Goal: Information Seeking & Learning: Find specific fact

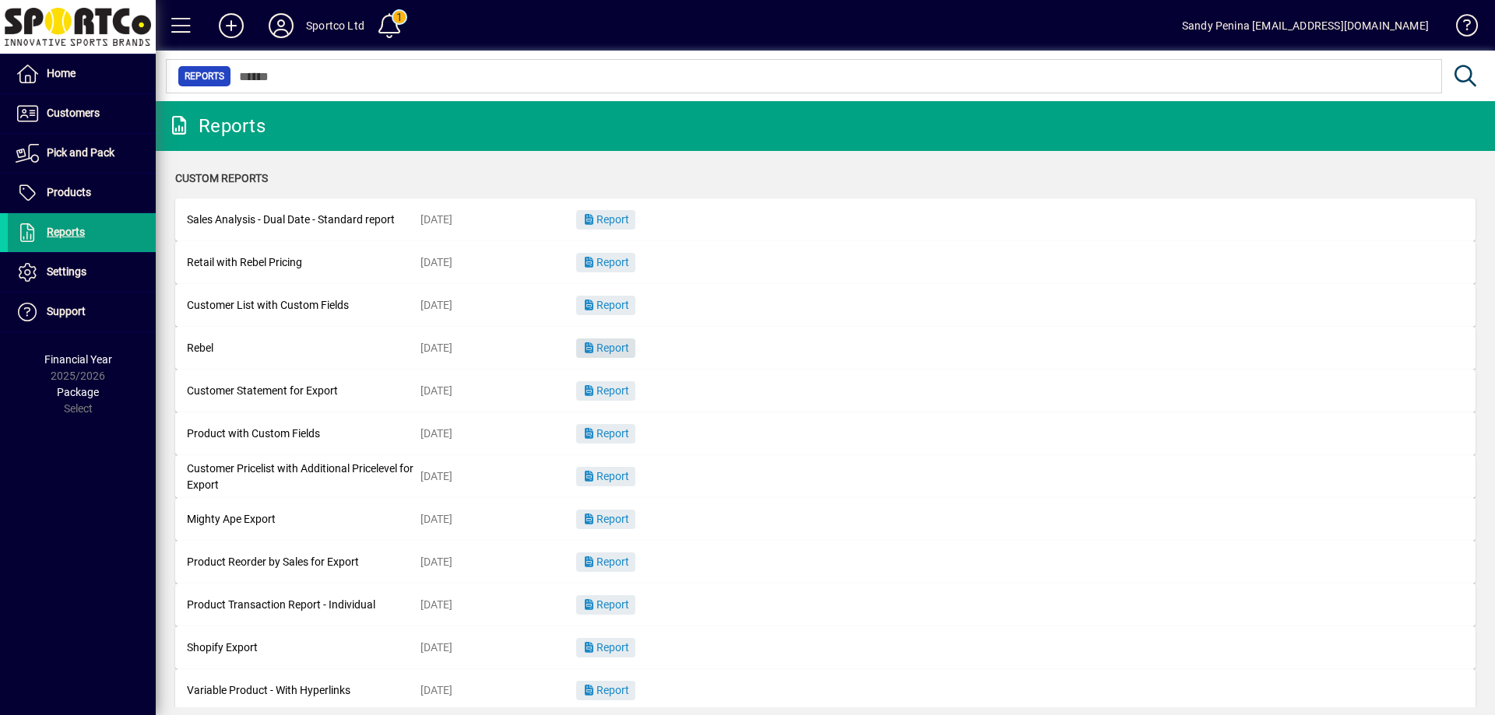
click at [624, 349] on span "Report" at bounding box center [605, 348] width 47 height 12
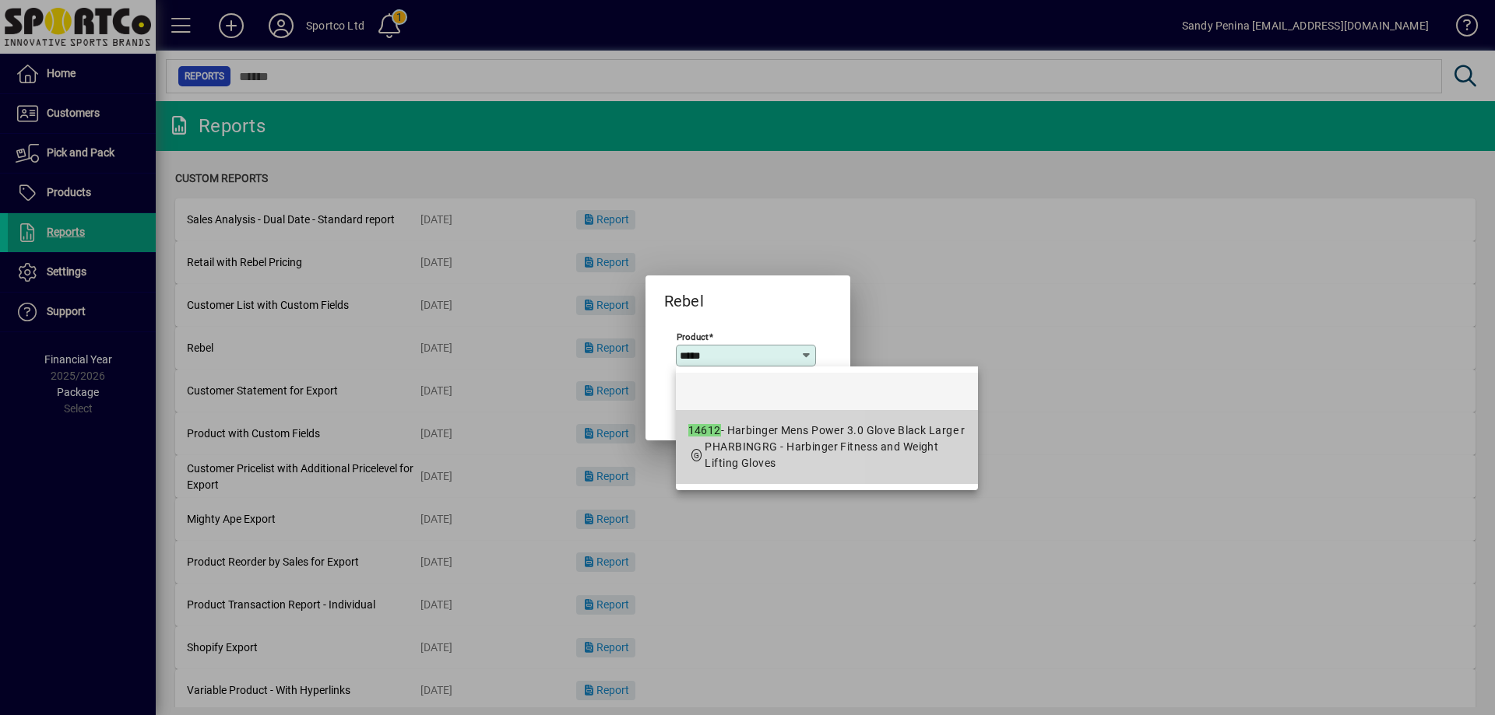
click at [726, 443] on span "PHARBINGRG - Harbinger Fitness and Weight Lifting Gloves" at bounding box center [821, 455] width 234 height 29
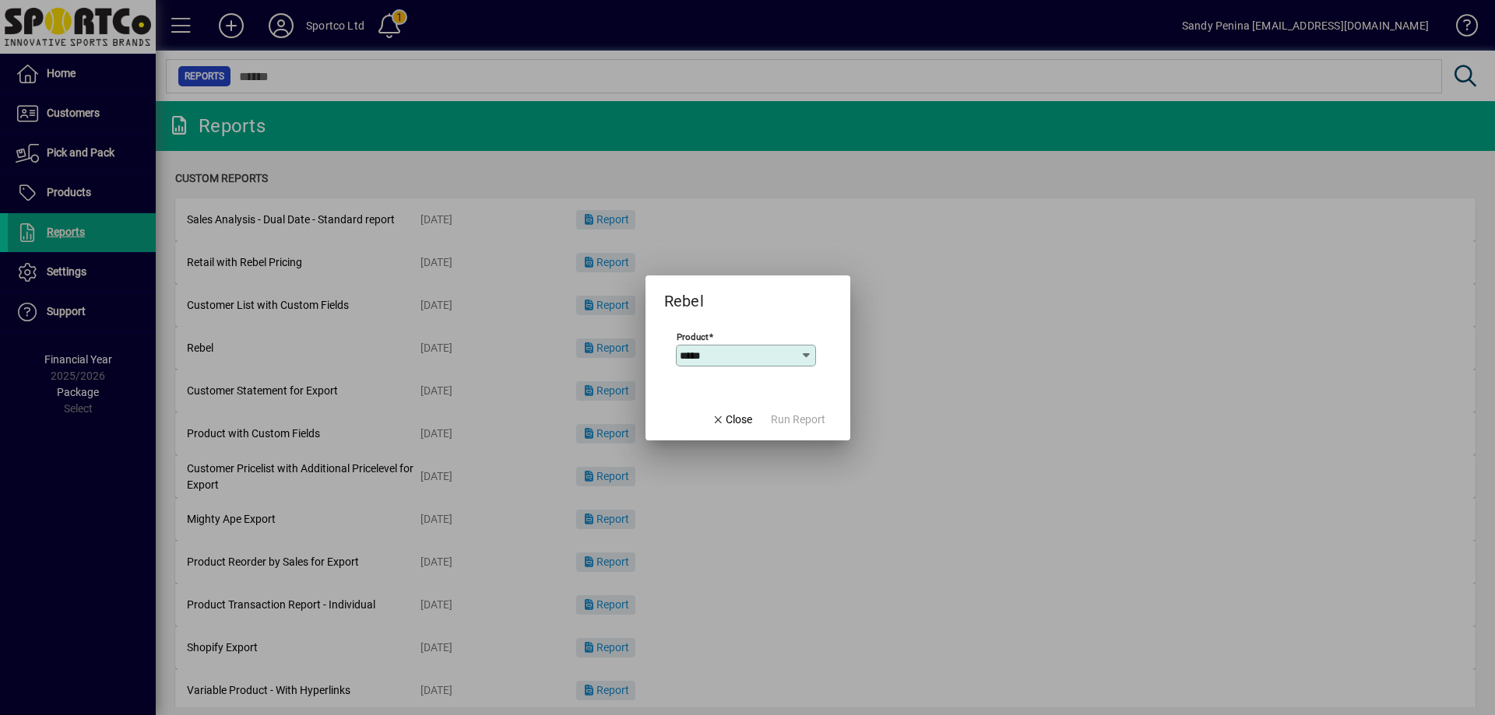
type input "**********"
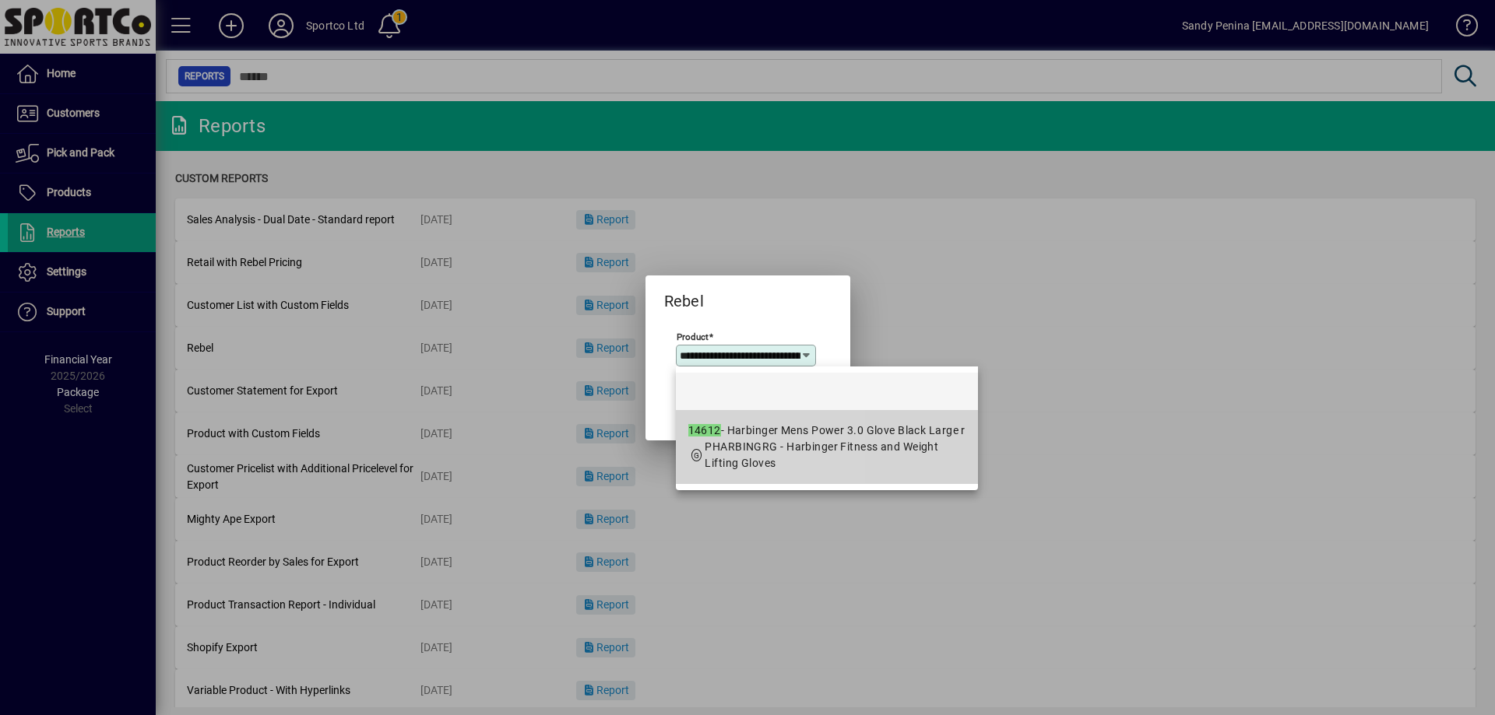
scroll to position [0, 155]
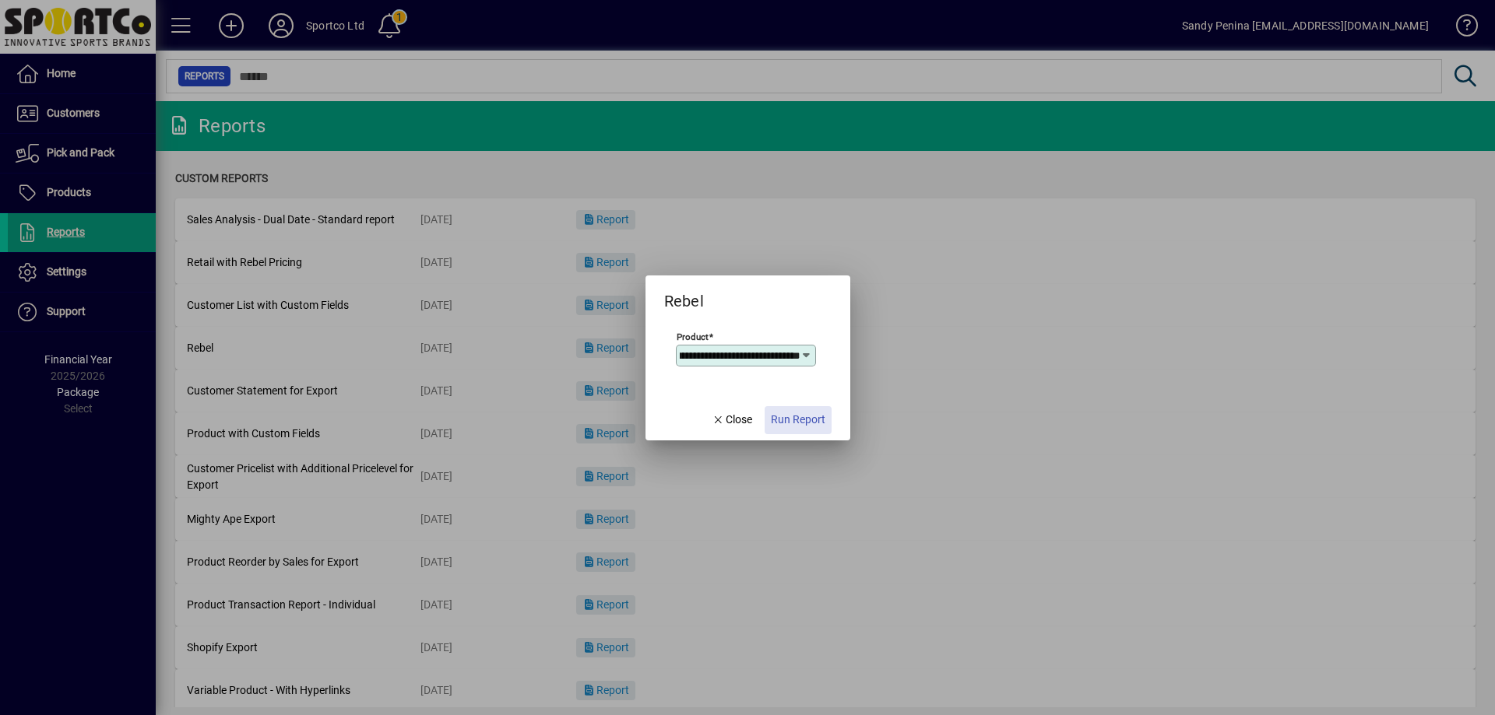
click at [796, 435] on span "button" at bounding box center [797, 420] width 67 height 37
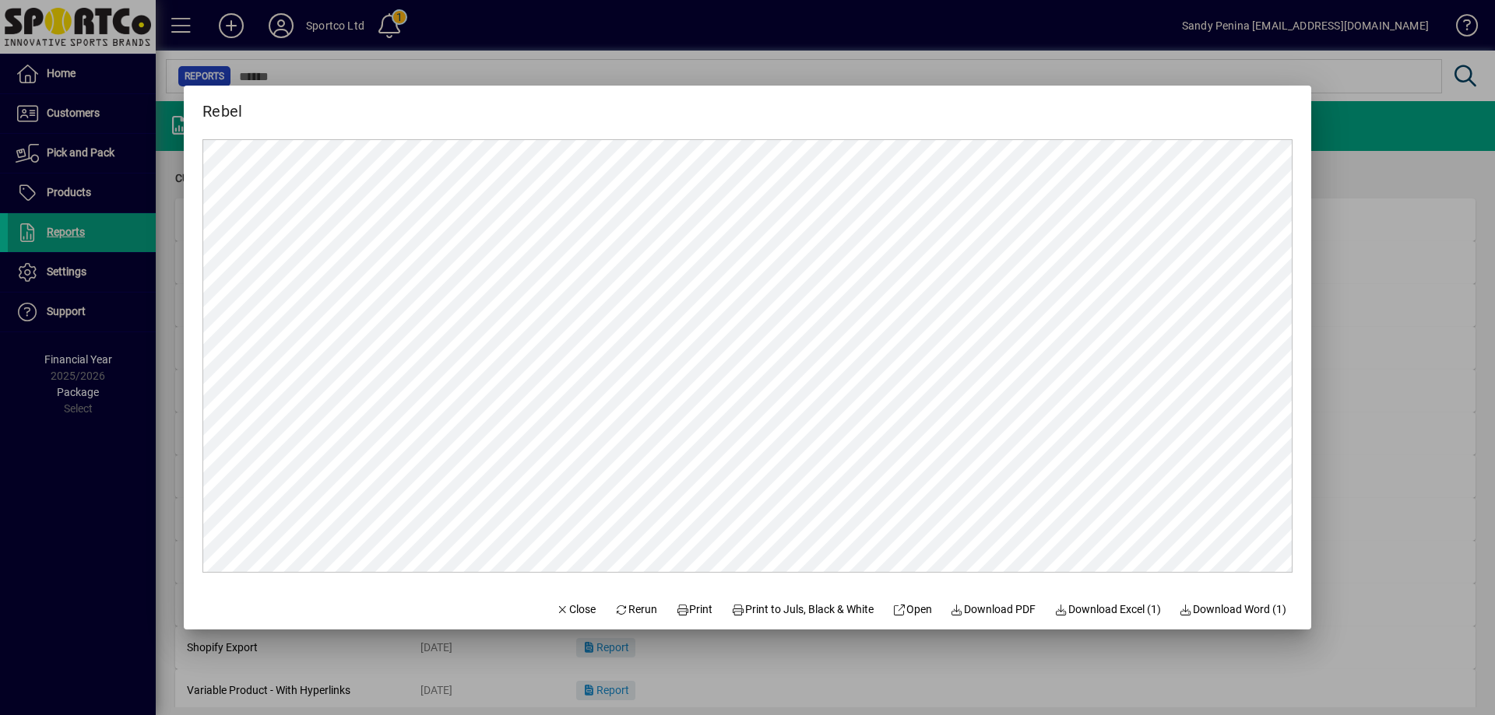
scroll to position [0, 0]
click at [676, 608] on icon at bounding box center [683, 610] width 14 height 11
click at [1399, 483] on div at bounding box center [747, 357] width 1495 height 715
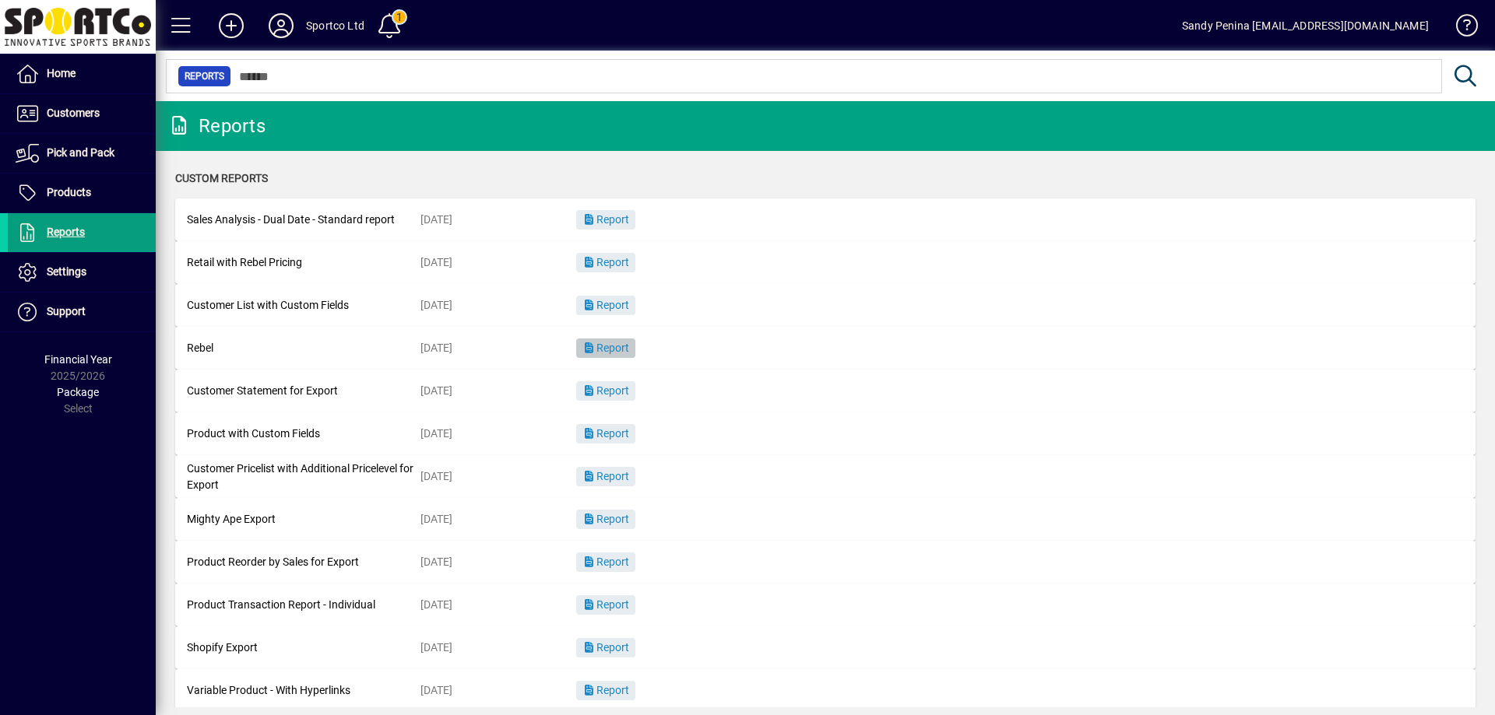
click at [634, 345] on span "button" at bounding box center [605, 348] width 59 height 37
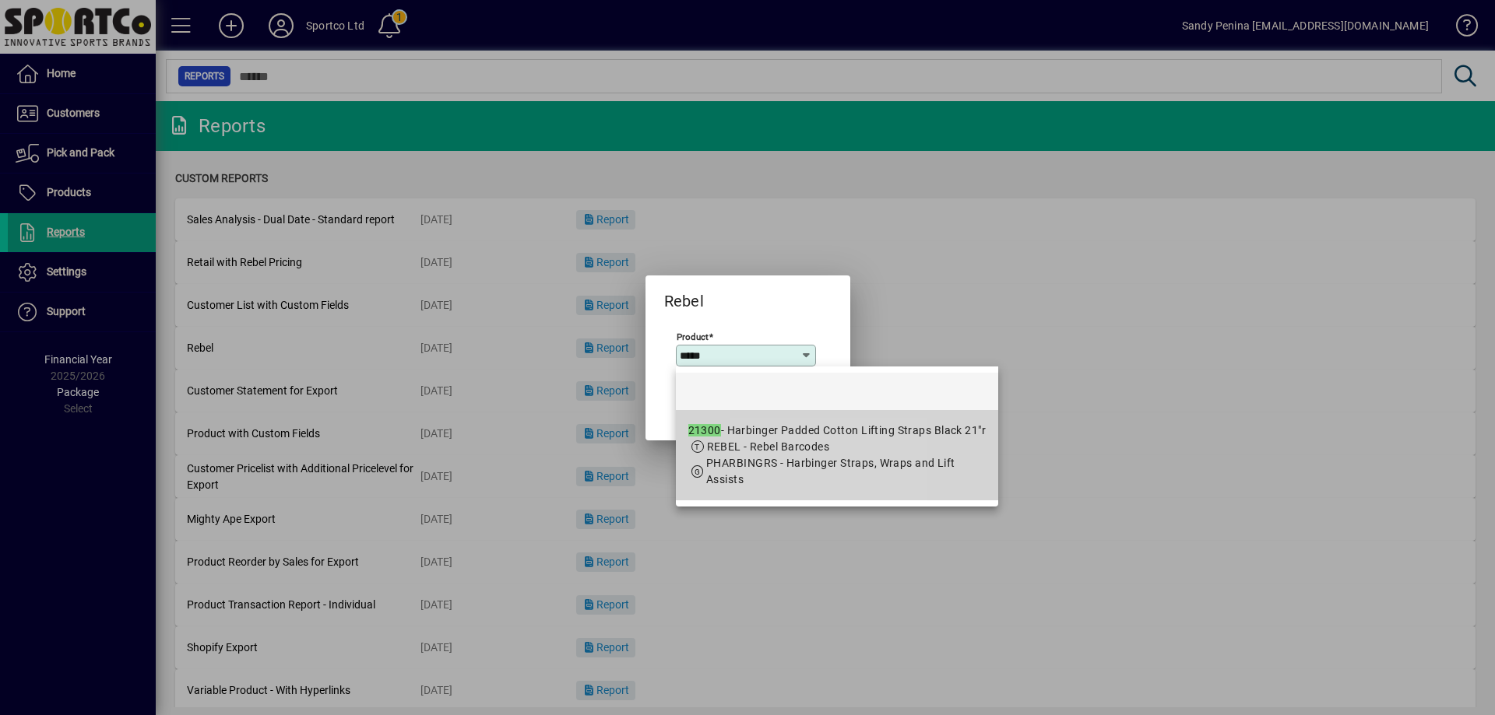
click at [768, 457] on span "PHARBINGRS - Harbinger Straps, Wraps and Lift Assists" at bounding box center [830, 471] width 249 height 29
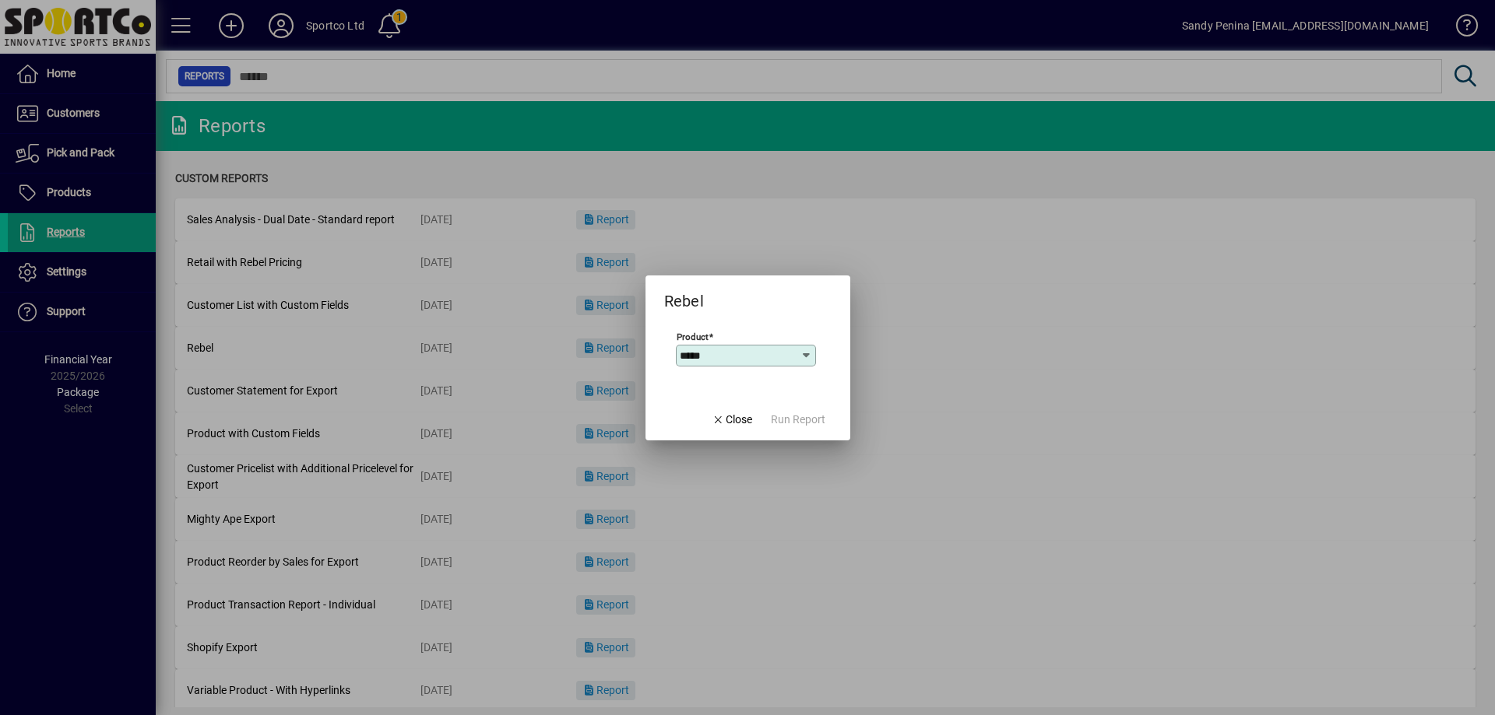
type input "**********"
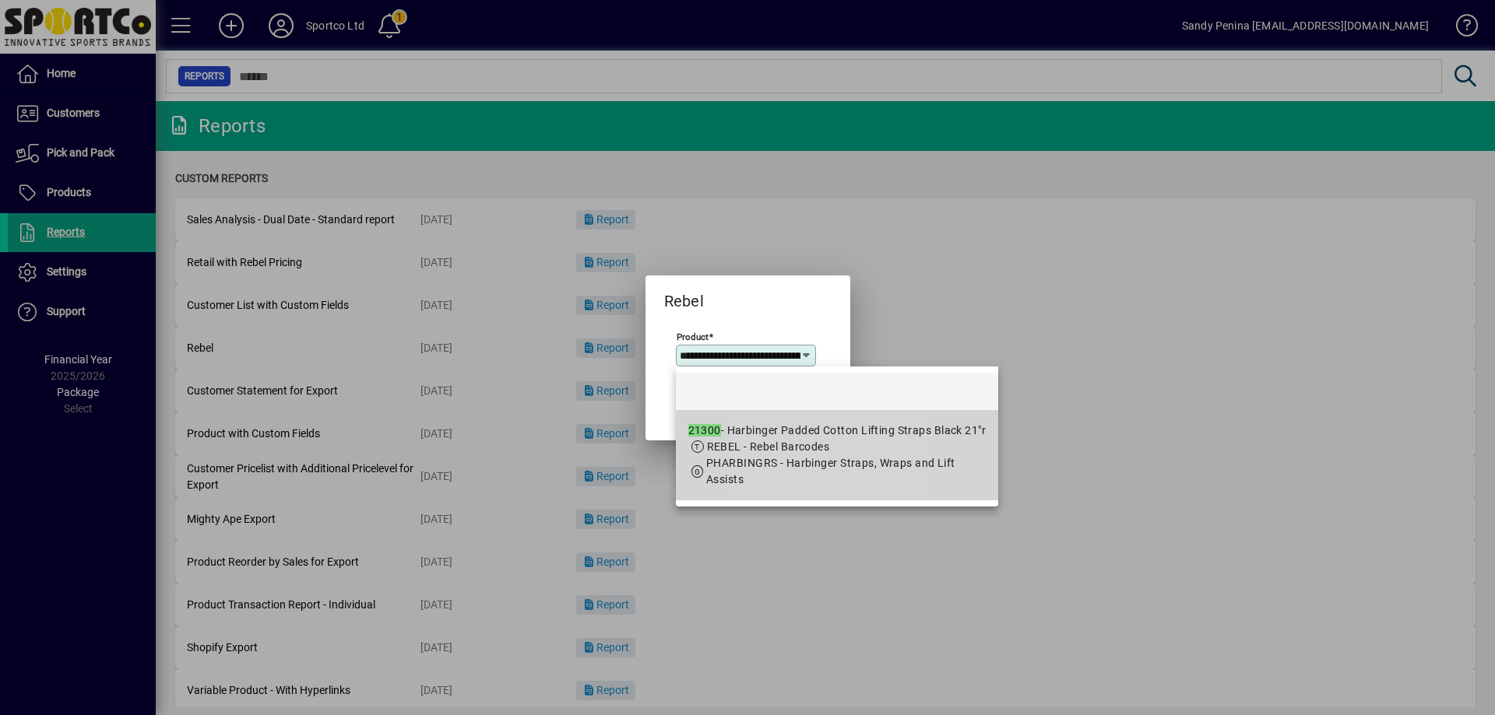
scroll to position [0, 174]
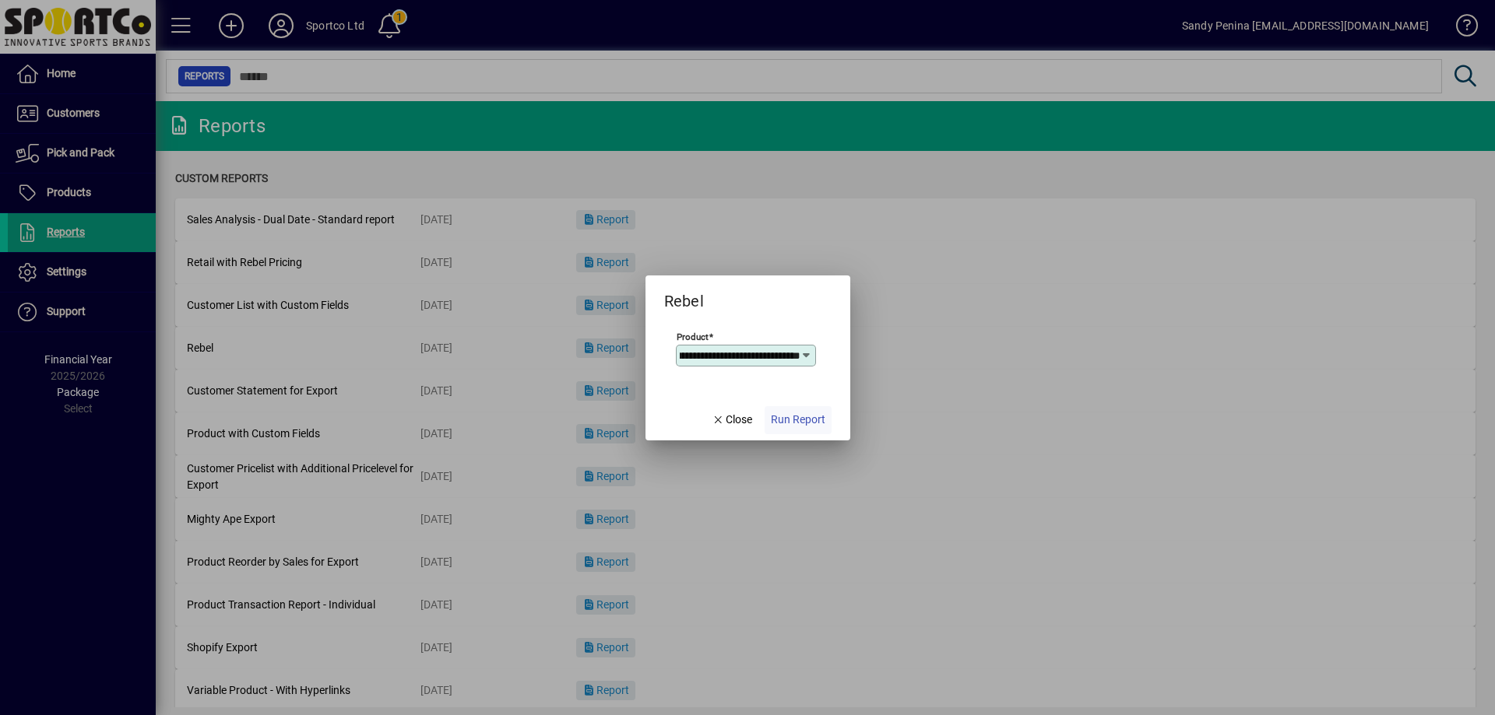
click at [803, 427] on span "Run Report" at bounding box center [798, 420] width 54 height 16
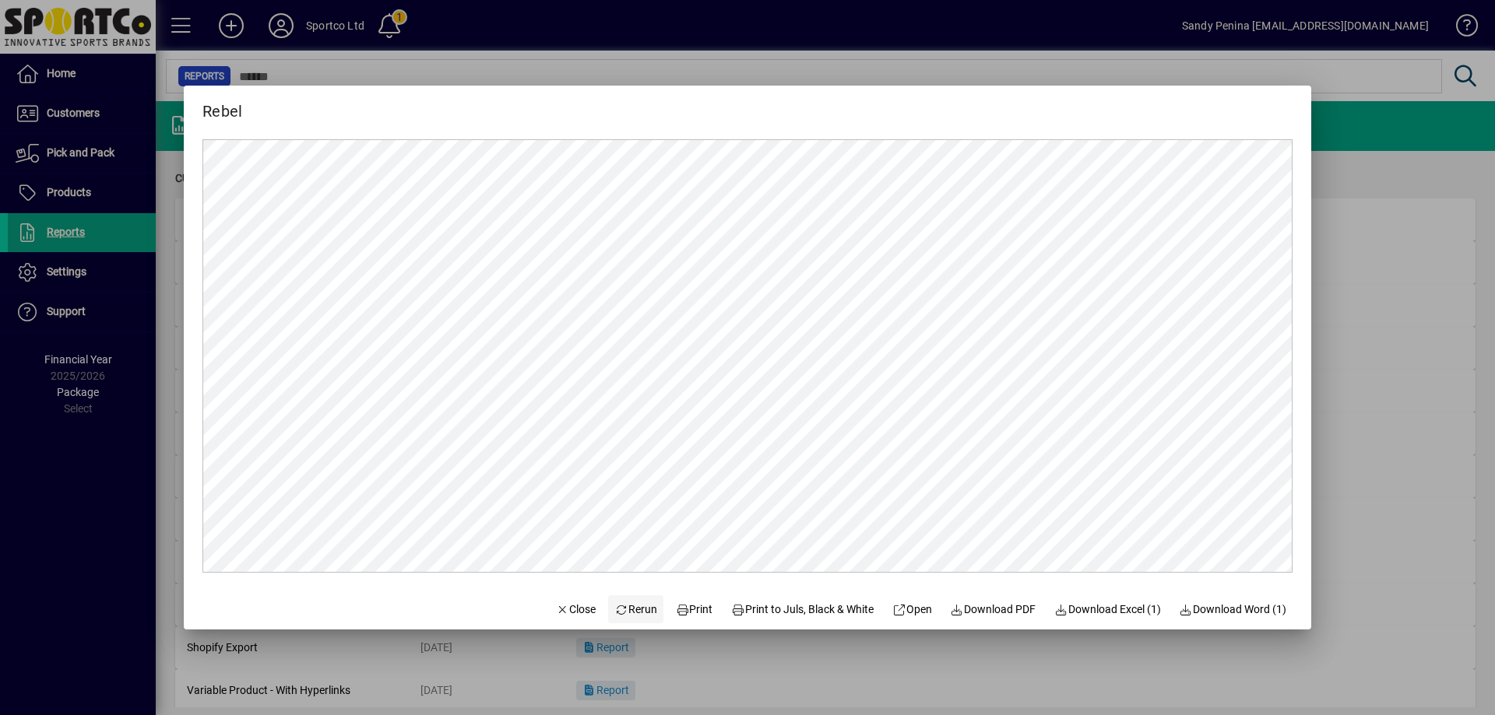
scroll to position [0, 0]
click at [701, 615] on span at bounding box center [694, 609] width 50 height 37
click at [1335, 458] on div at bounding box center [747, 357] width 1495 height 715
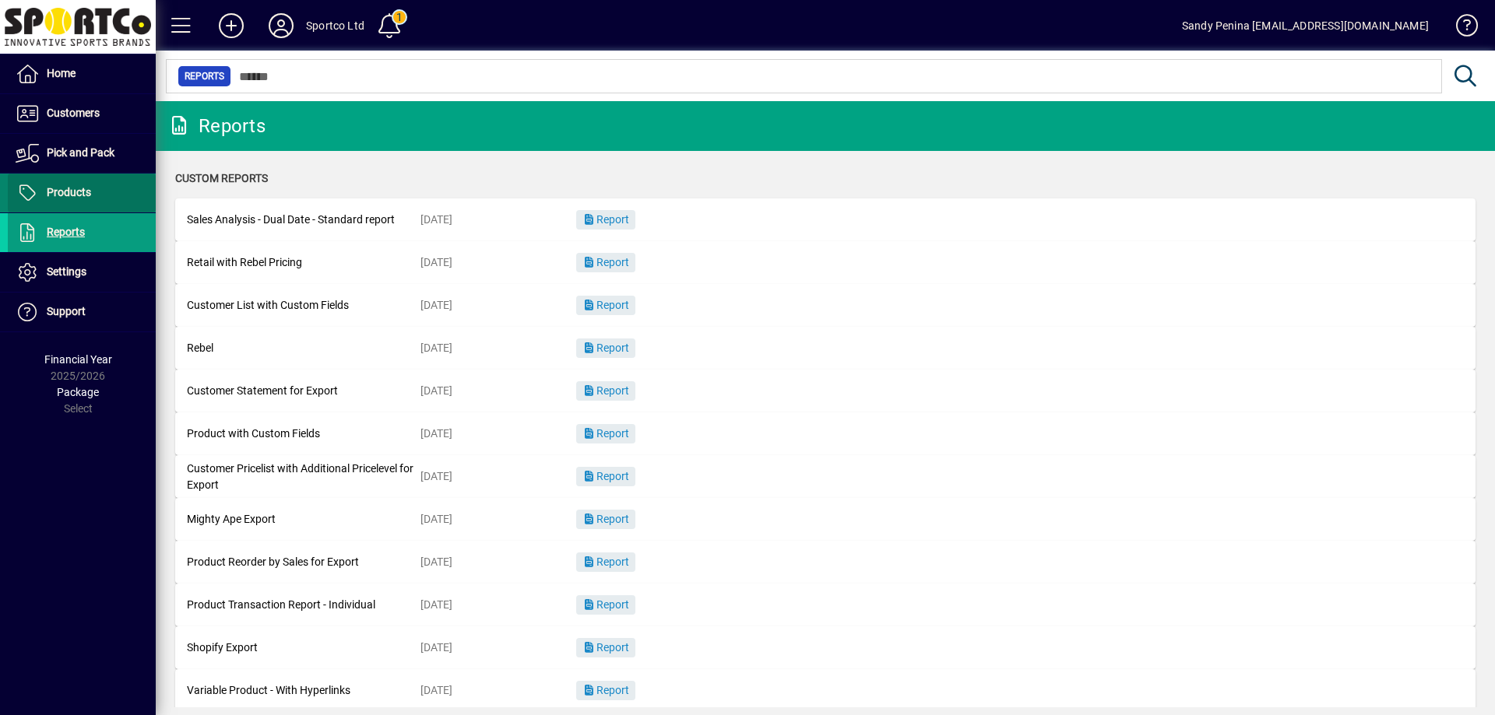
click at [58, 191] on span "Products" at bounding box center [69, 192] width 44 height 12
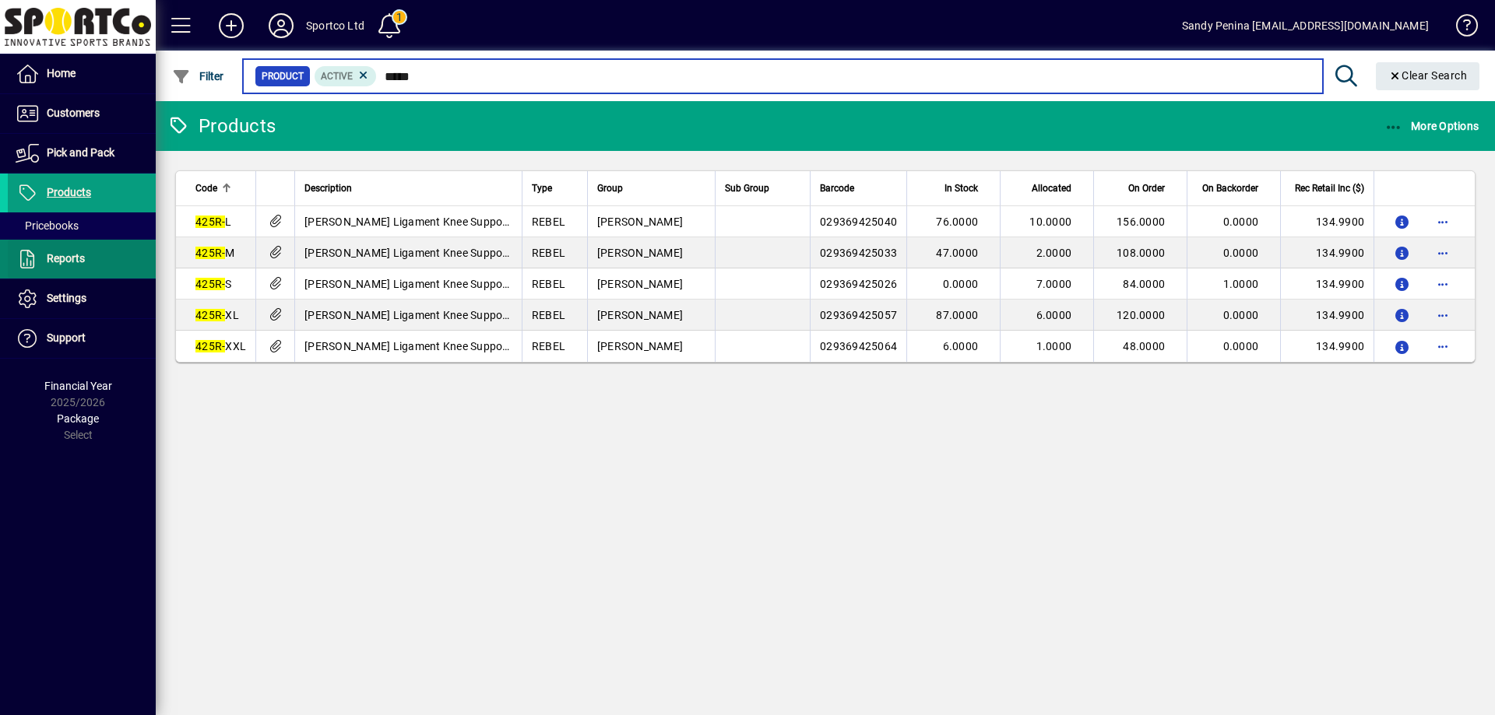
type input "*****"
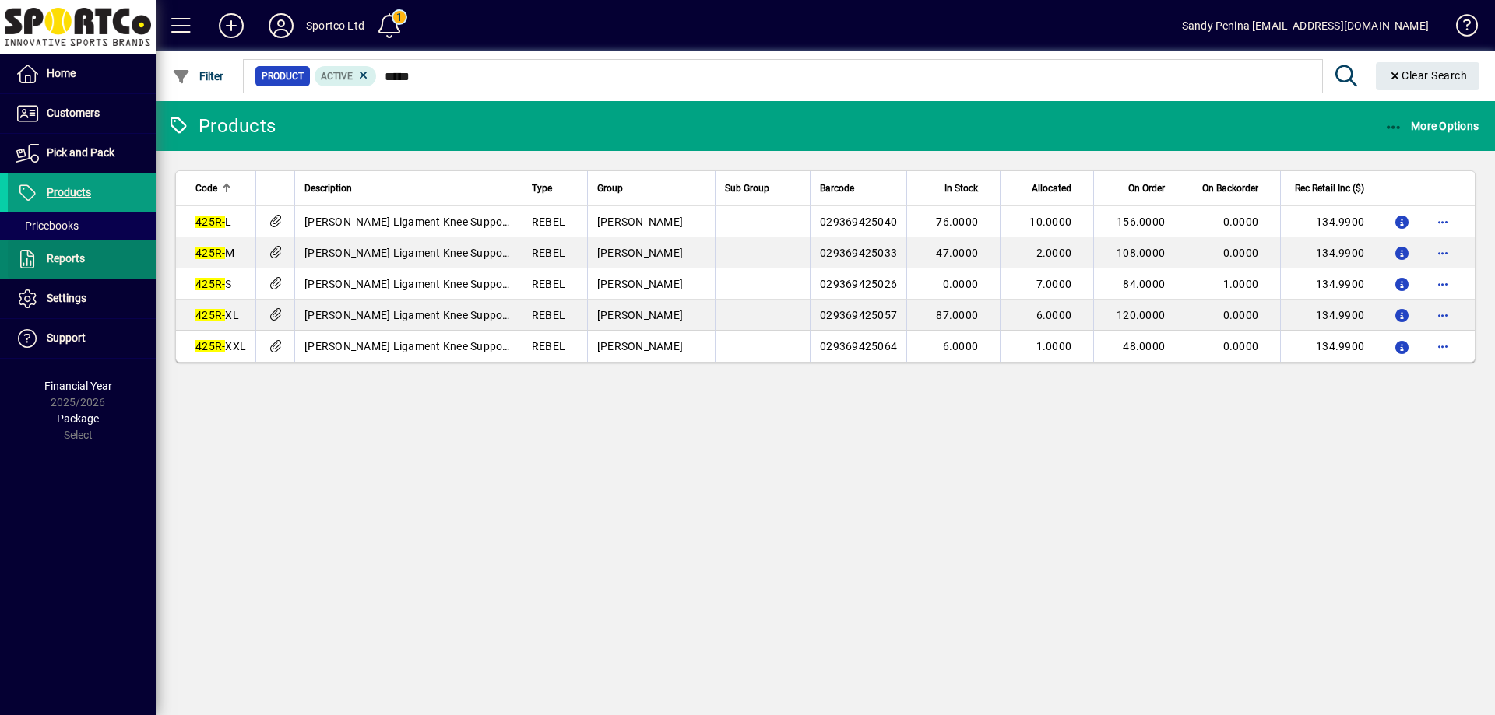
click at [72, 252] on span "Reports" at bounding box center [66, 258] width 38 height 12
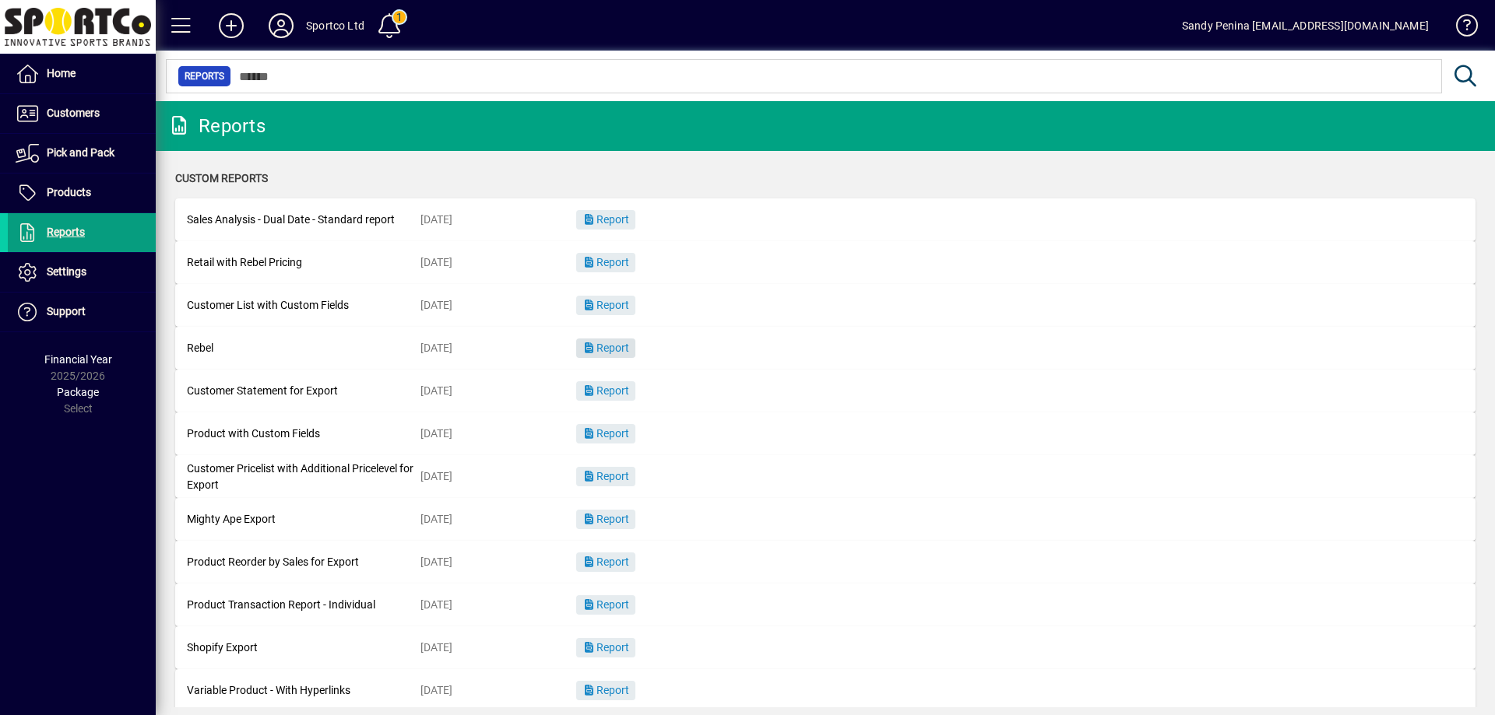
click at [611, 346] on span "Report" at bounding box center [605, 348] width 47 height 12
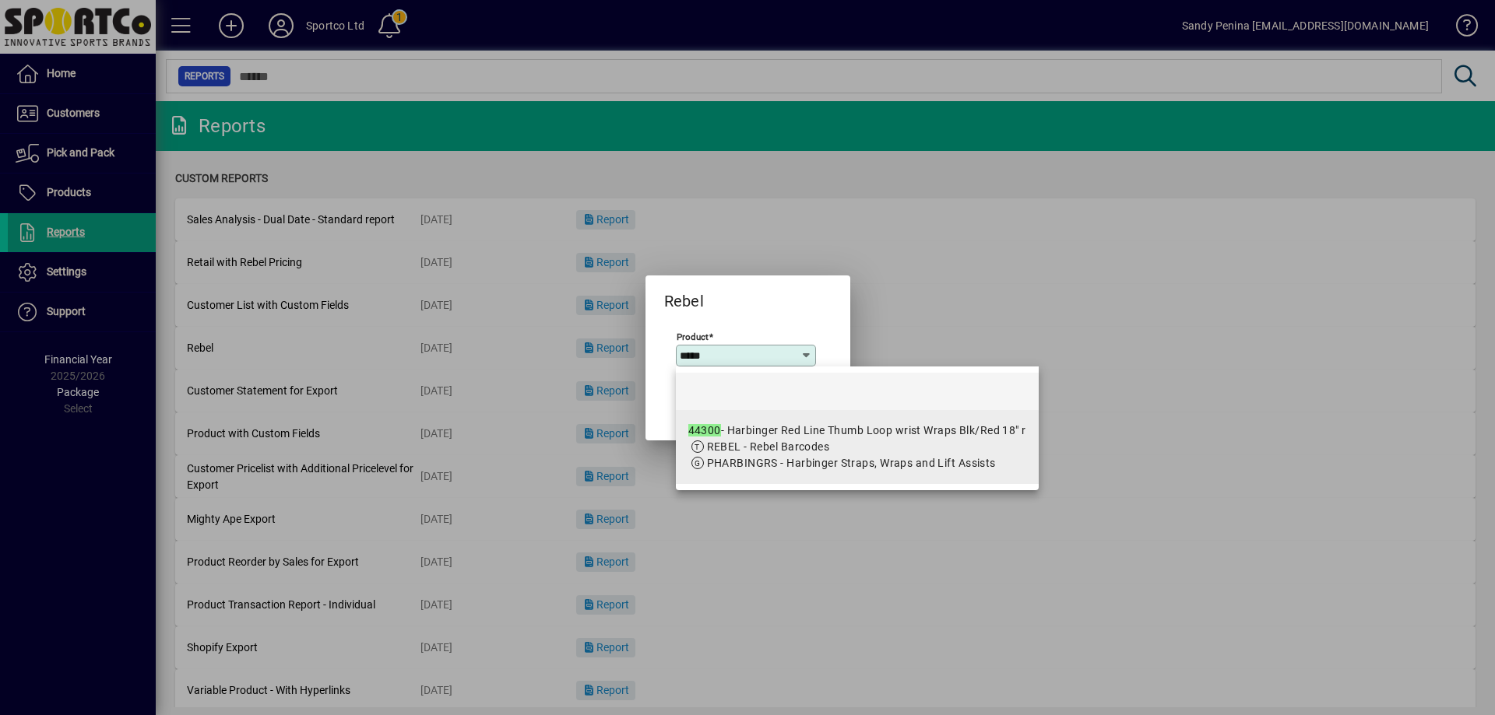
click at [812, 430] on div "44300 - Harbinger Red Line Thumb Loop wrist Wraps Blk/Red 18" r" at bounding box center [857, 431] width 338 height 16
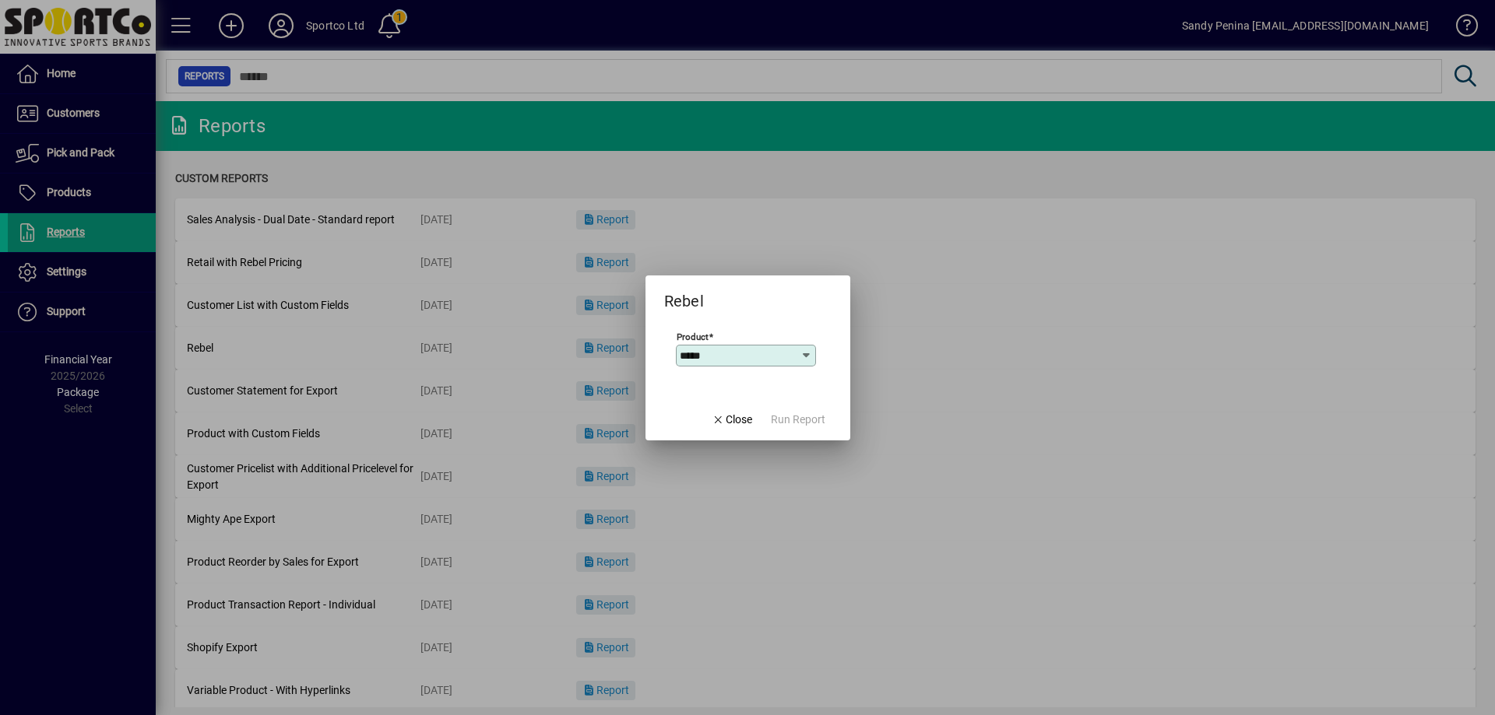
type input "**********"
click at [813, 423] on span "Run Report" at bounding box center [798, 420] width 54 height 16
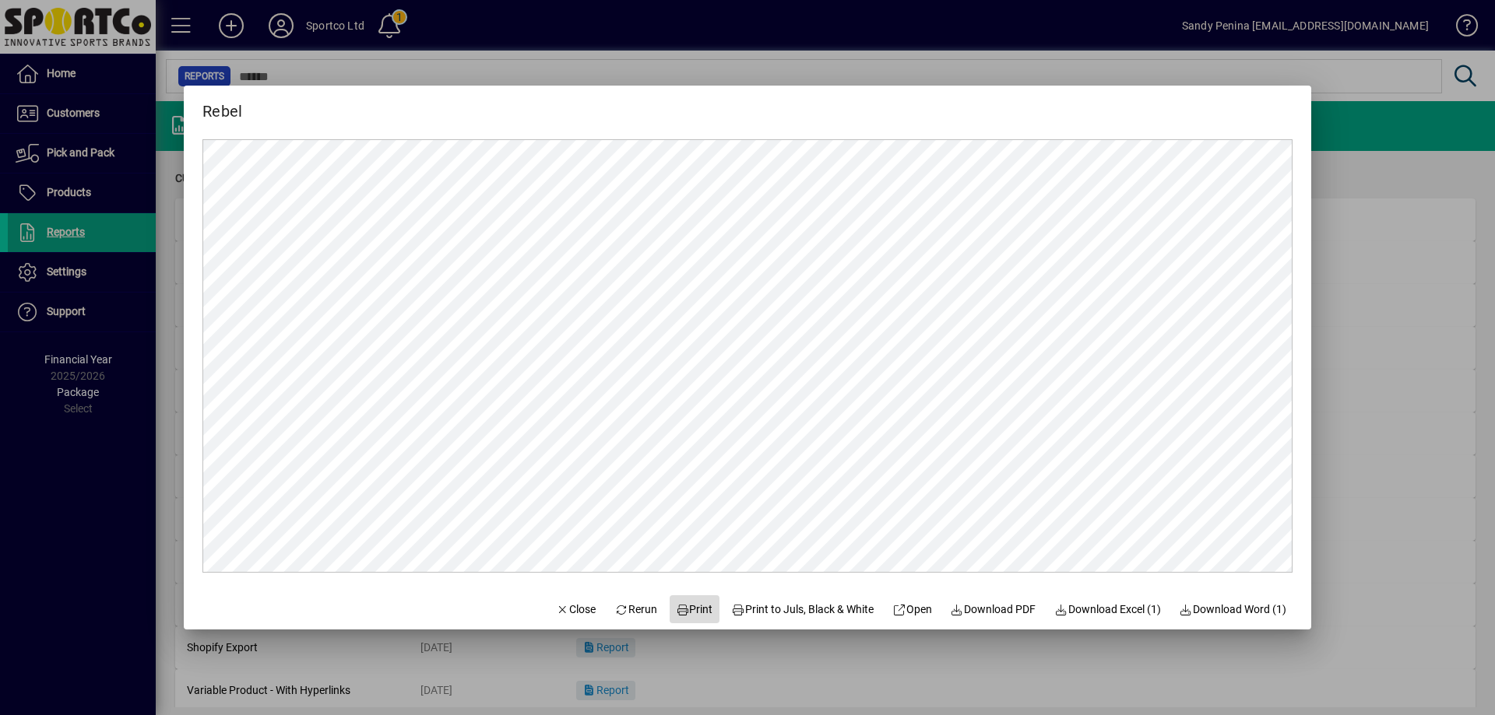
click at [676, 609] on span "Print" at bounding box center [694, 610] width 37 height 16
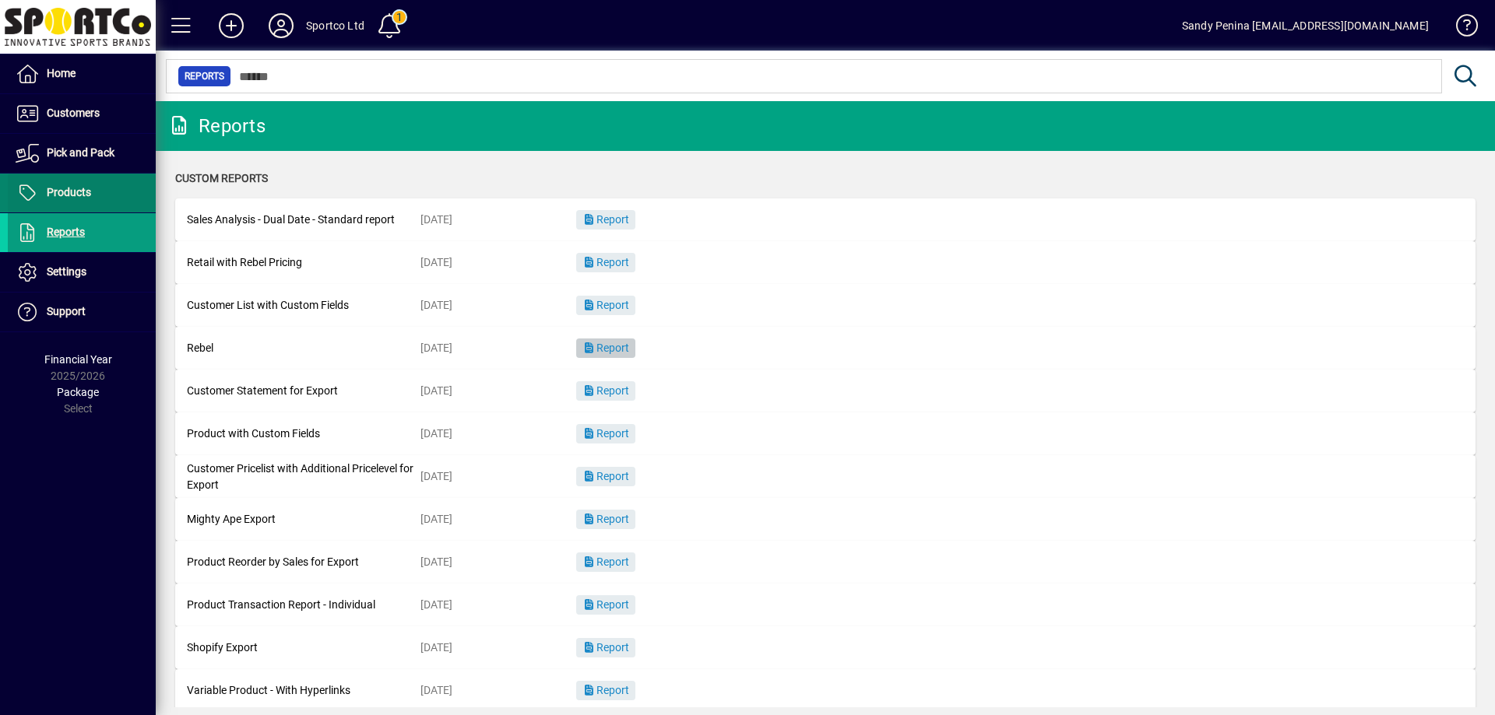
click at [72, 182] on span at bounding box center [82, 192] width 148 height 37
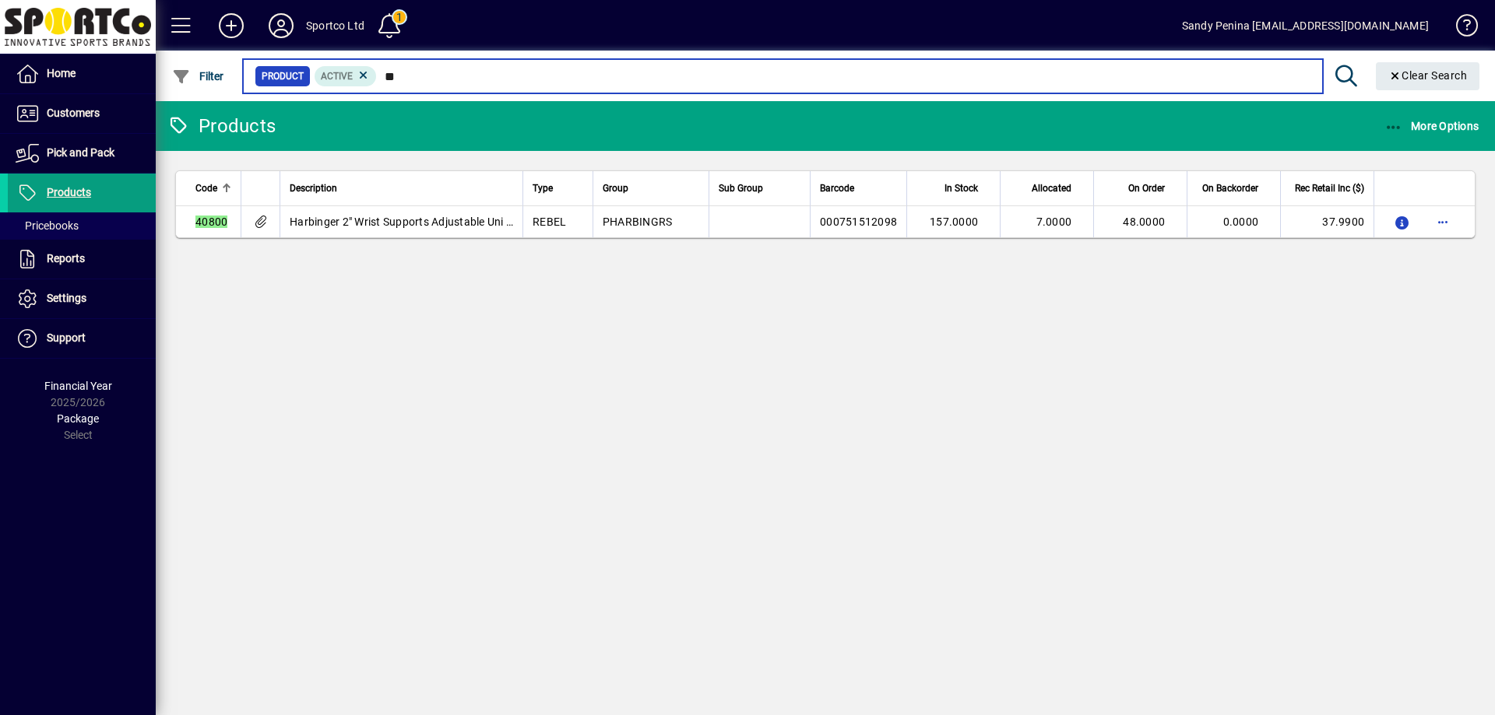
type input "*"
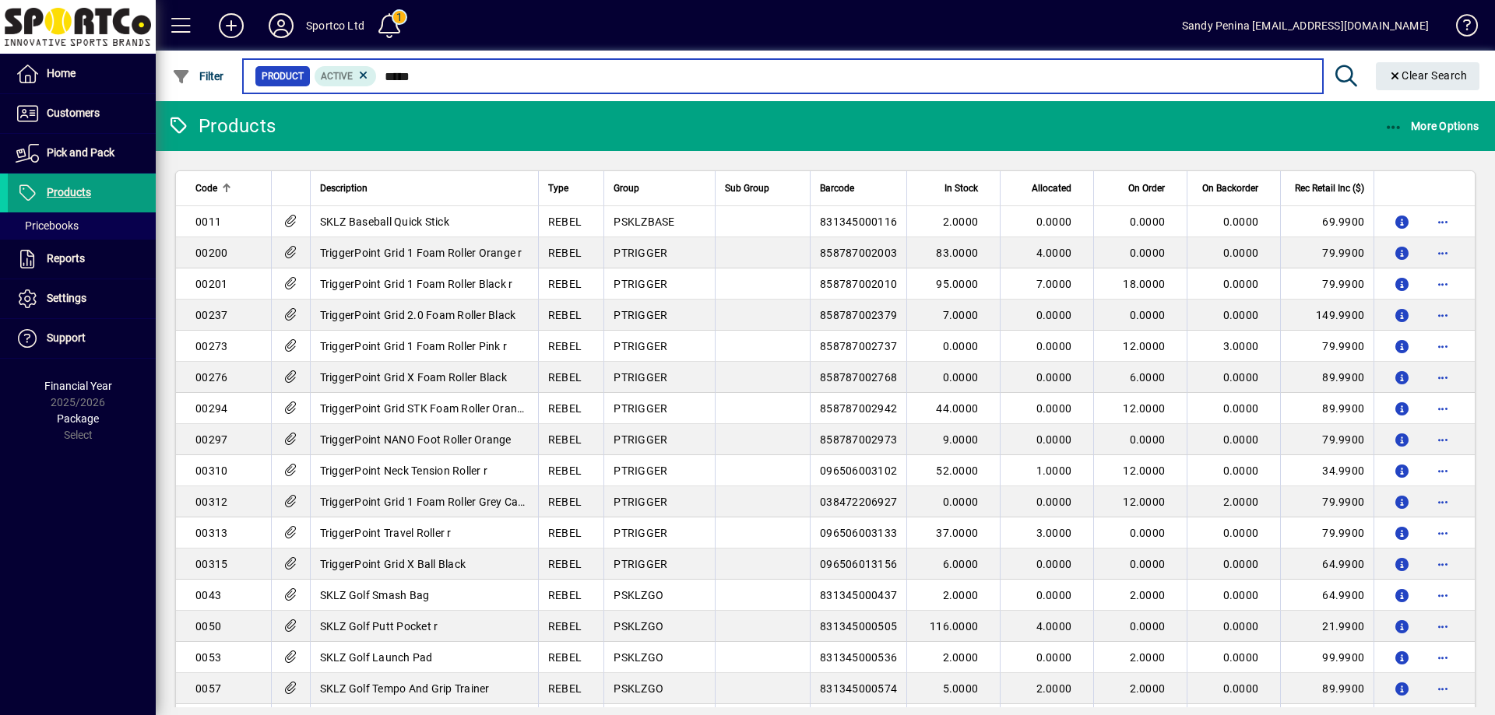
type input "******"
